Goal: Task Accomplishment & Management: Use online tool/utility

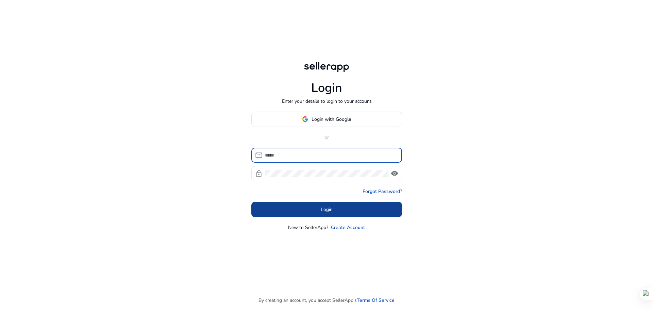
type input "**********"
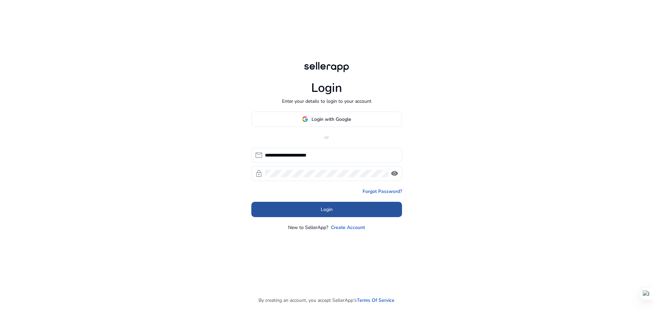
click at [325, 209] on span "Login" at bounding box center [327, 209] width 12 height 7
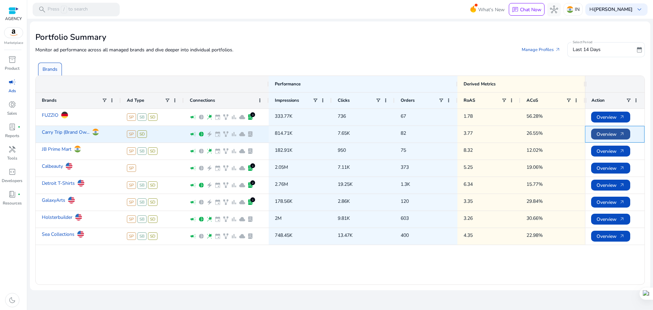
click at [618, 135] on span "Overview arrow_outward" at bounding box center [611, 134] width 28 height 14
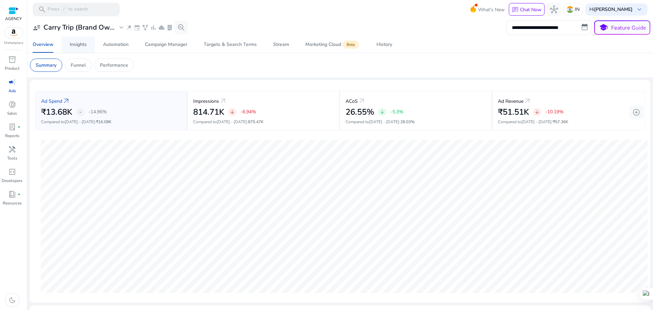
click at [84, 47] on div "Insights" at bounding box center [78, 44] width 17 height 5
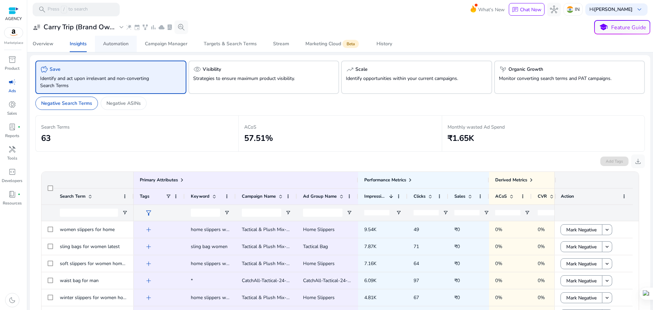
click at [120, 45] on div "Automation" at bounding box center [116, 44] width 26 height 5
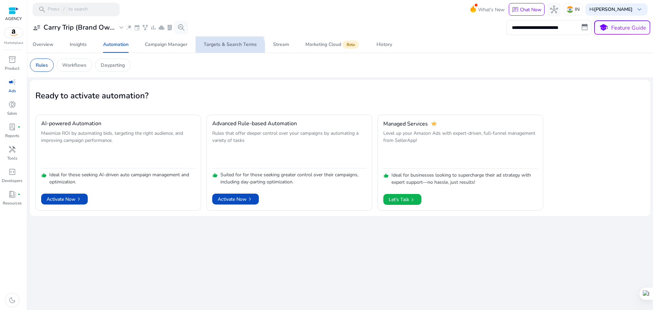
click at [216, 52] on span "Targets & Search Terms" at bounding box center [230, 44] width 53 height 16
